Goal: Obtain resource: Download file/media

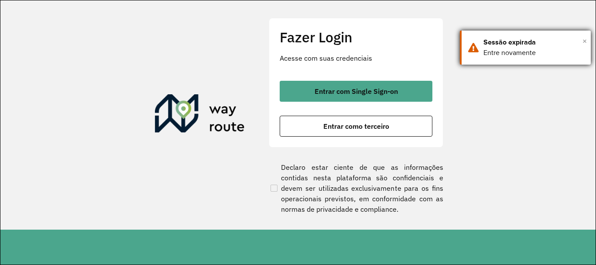
click at [583, 41] on span "×" at bounding box center [584, 40] width 4 height 13
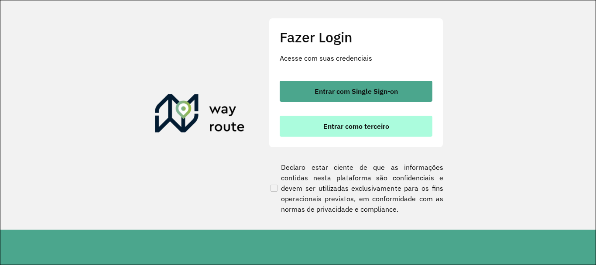
click at [372, 121] on button "Entrar como terceiro" at bounding box center [356, 126] width 153 height 21
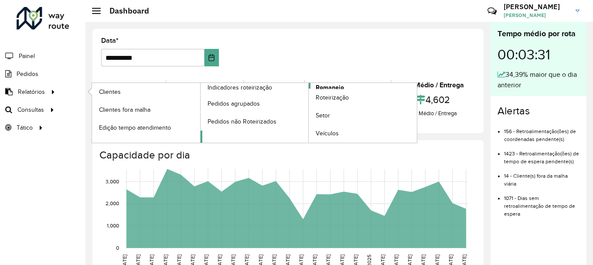
click at [344, 86] on link "Romaneio" at bounding box center [309, 113] width 217 height 60
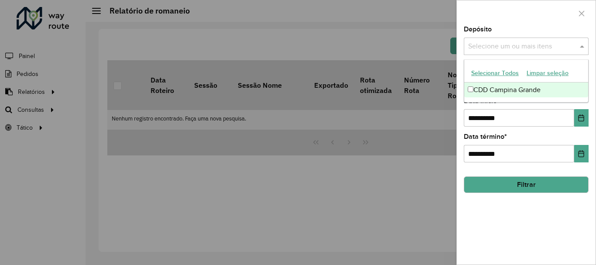
click at [494, 51] on input "text" at bounding box center [522, 46] width 112 height 10
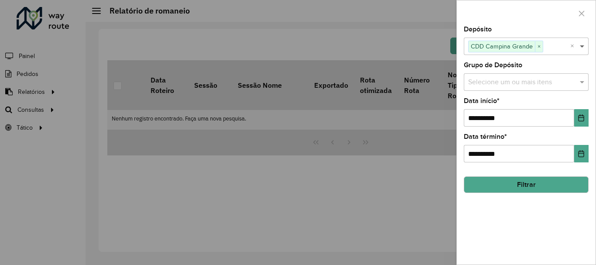
click at [581, 46] on span at bounding box center [583, 46] width 11 height 10
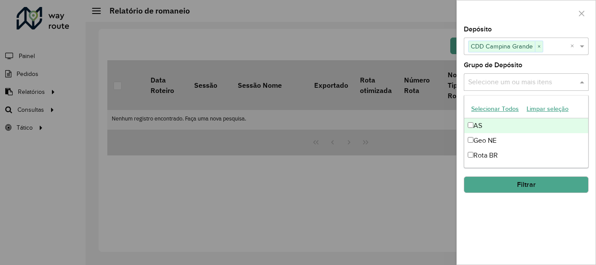
click at [486, 83] on input "text" at bounding box center [522, 82] width 112 height 10
click at [581, 82] on span at bounding box center [583, 82] width 11 height 10
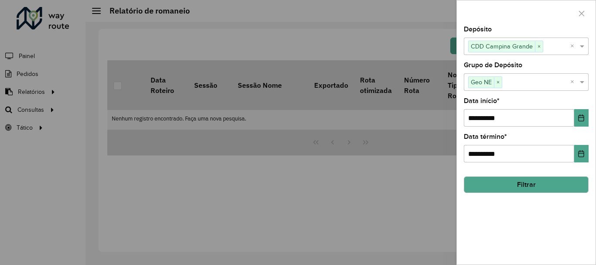
click at [527, 189] on button "Filtrar" at bounding box center [526, 184] width 125 height 17
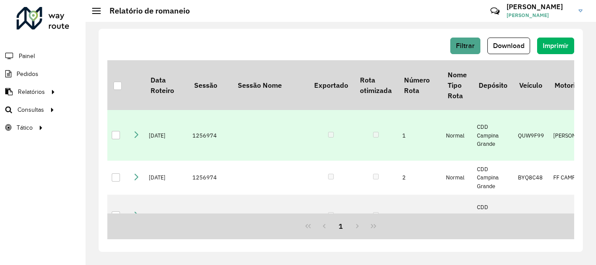
click at [118, 139] on div at bounding box center [116, 135] width 8 height 8
click at [504, 45] on span "Download" at bounding box center [508, 45] width 31 height 7
